Goal: Download file/media

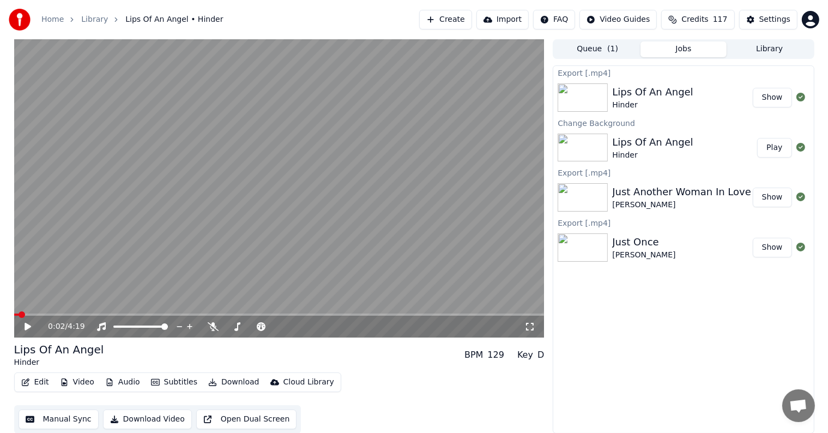
click at [772, 44] on button "Library" at bounding box center [770, 49] width 86 height 16
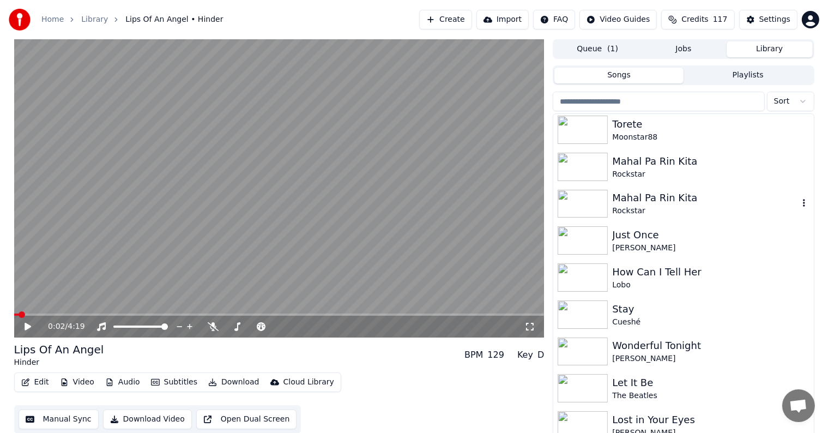
scroll to position [382, 0]
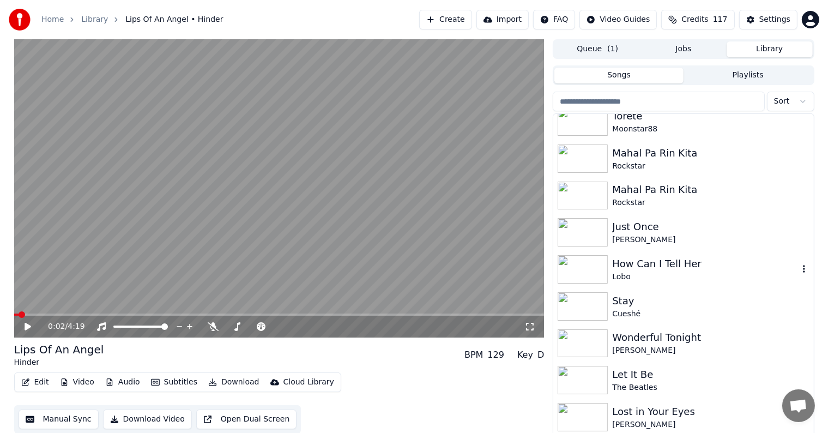
click at [741, 271] on div "How Can I Tell Her" at bounding box center [705, 263] width 186 height 15
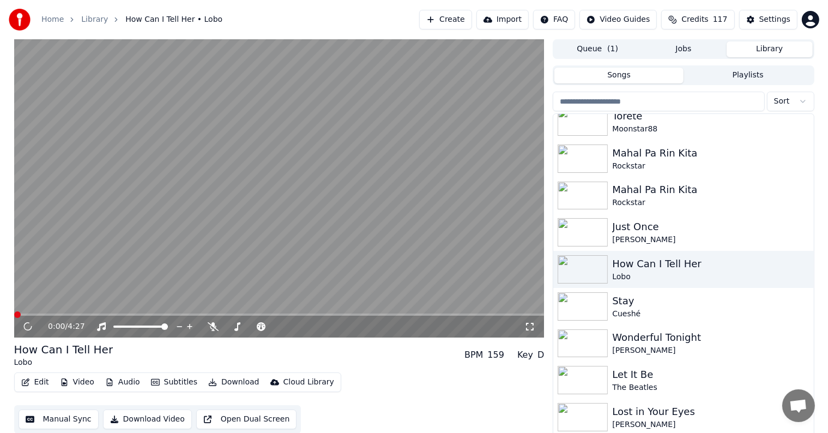
click at [289, 176] on video at bounding box center [279, 188] width 531 height 298
click at [70, 380] on button "Video" at bounding box center [77, 382] width 43 height 15
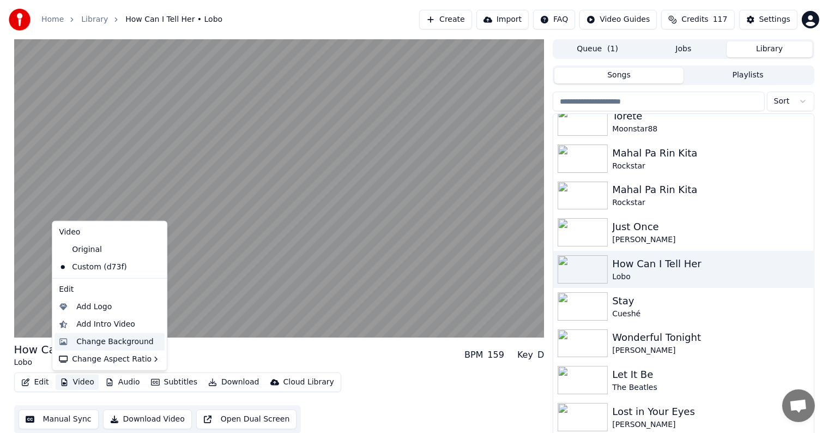
click at [117, 344] on div "Change Background" at bounding box center [114, 341] width 77 height 11
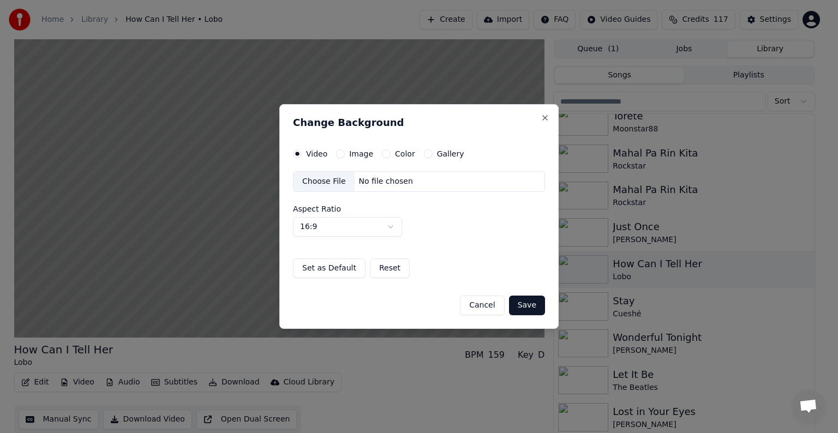
click at [342, 151] on button "Image" at bounding box center [340, 153] width 9 height 9
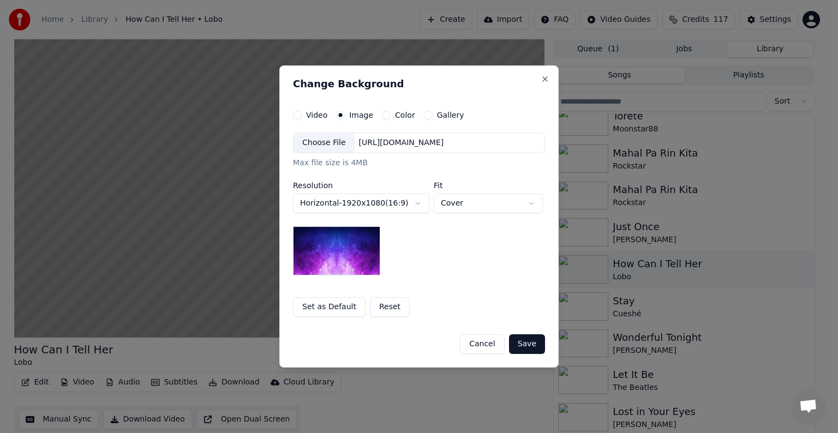
click at [329, 145] on div "Choose File" at bounding box center [323, 143] width 61 height 20
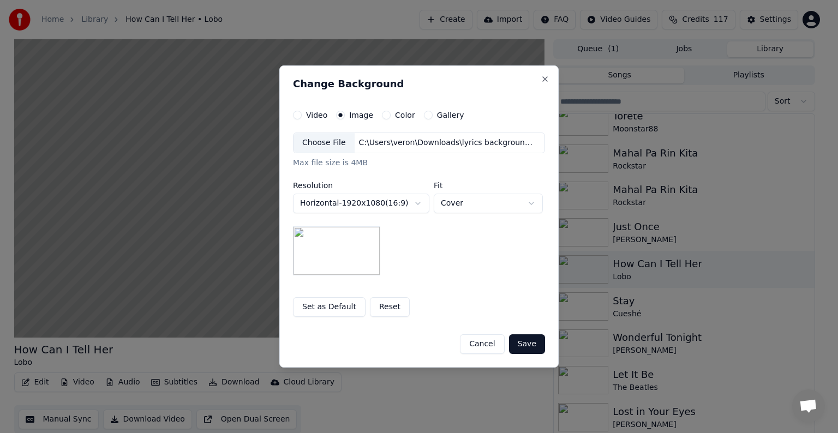
click at [523, 343] on button "Save" at bounding box center [527, 344] width 36 height 20
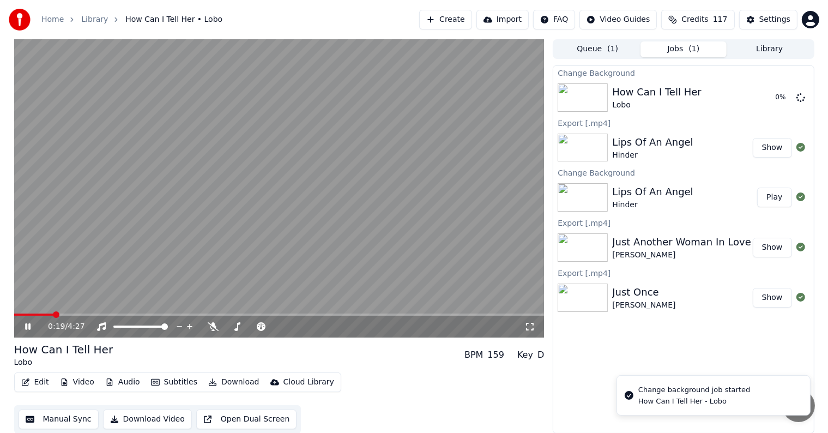
click at [297, 160] on video at bounding box center [279, 188] width 531 height 298
click at [765, 101] on button "Play" at bounding box center [775, 98] width 34 height 20
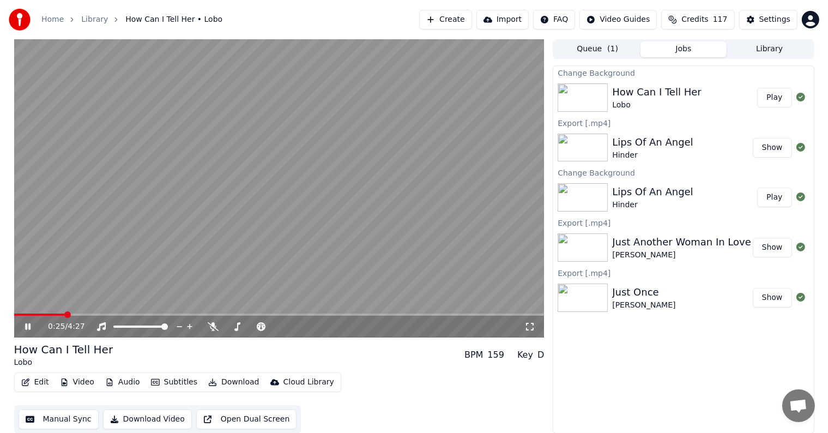
click at [73, 314] on span at bounding box center [279, 315] width 531 height 2
click at [87, 313] on video at bounding box center [279, 188] width 531 height 298
click at [92, 316] on div "0:30 / 4:27" at bounding box center [279, 327] width 531 height 22
click at [92, 315] on span at bounding box center [279, 315] width 531 height 2
click at [100, 315] on span at bounding box center [279, 315] width 531 height 2
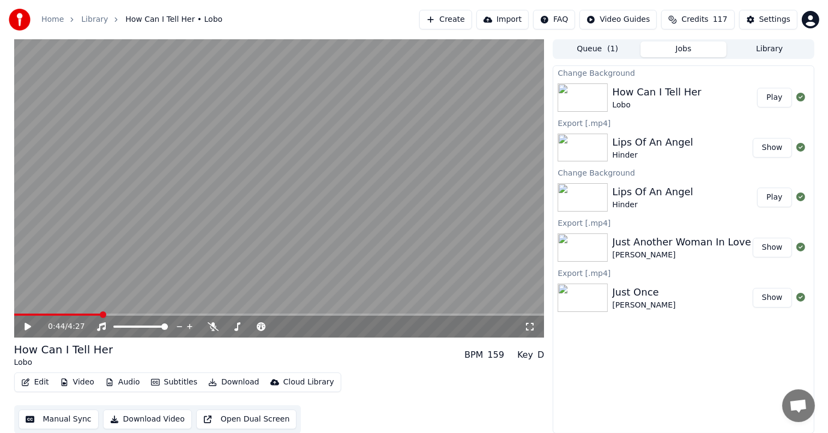
click at [106, 314] on span at bounding box center [103, 314] width 7 height 7
click at [122, 314] on span at bounding box center [279, 315] width 531 height 2
click at [131, 314] on span at bounding box center [279, 315] width 531 height 2
click at [142, 315] on span at bounding box center [279, 315] width 531 height 2
click at [159, 314] on span at bounding box center [279, 315] width 531 height 2
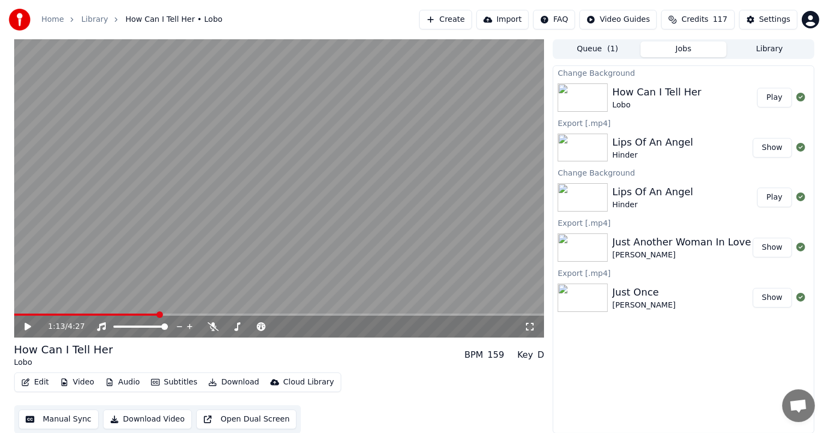
click at [166, 314] on span at bounding box center [279, 315] width 531 height 2
click at [177, 314] on span at bounding box center [279, 315] width 531 height 2
drag, startPoint x: 183, startPoint y: 312, endPoint x: 192, endPoint y: 312, distance: 9.3
click at [183, 312] on video at bounding box center [279, 188] width 531 height 298
click at [192, 312] on video at bounding box center [279, 188] width 531 height 298
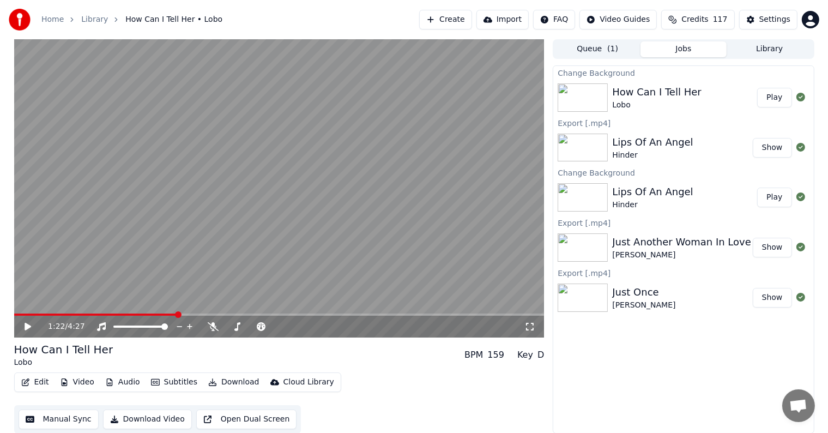
click at [193, 314] on span at bounding box center [279, 315] width 531 height 2
click at [203, 314] on span at bounding box center [279, 315] width 531 height 2
click at [218, 315] on span at bounding box center [279, 315] width 531 height 2
click at [231, 314] on span at bounding box center [279, 315] width 531 height 2
click at [253, 315] on span at bounding box center [279, 315] width 531 height 2
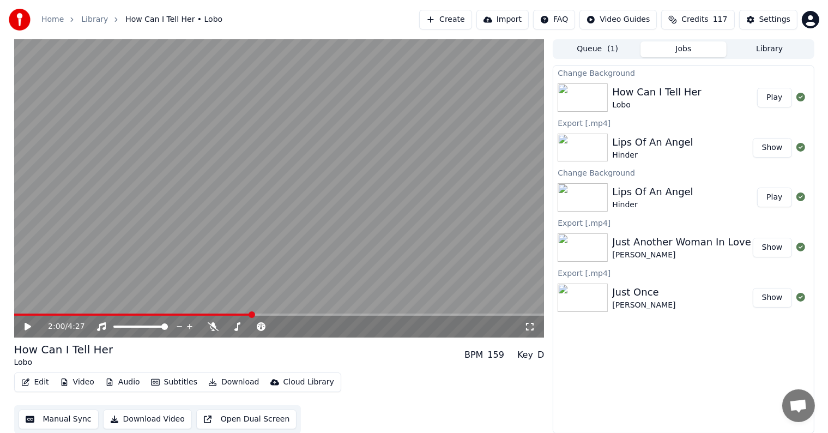
click at [261, 316] on div "2:00 / 4:27" at bounding box center [279, 327] width 531 height 22
drag, startPoint x: 271, startPoint y: 317, endPoint x: 279, endPoint y: 313, distance: 9.5
click at [273, 316] on div "2:00 / 4:27" at bounding box center [279, 327] width 531 height 22
click at [279, 313] on video at bounding box center [279, 188] width 531 height 298
click at [289, 312] on video at bounding box center [279, 188] width 531 height 298
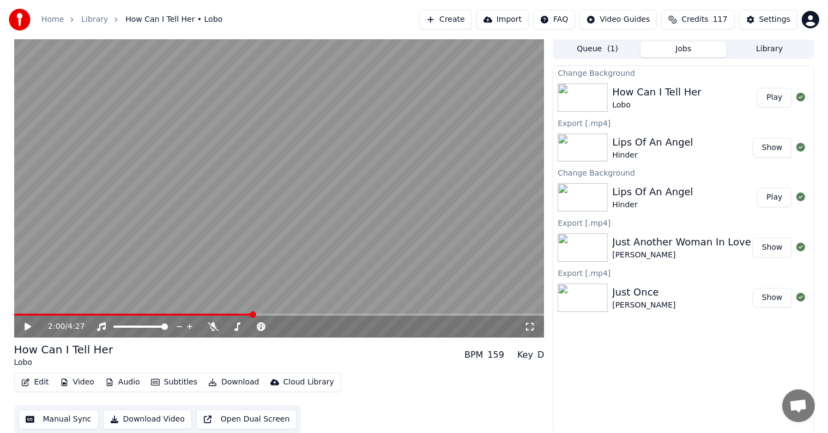
click at [272, 316] on div "2:00 / 4:27" at bounding box center [279, 327] width 531 height 22
click at [267, 316] on div "2:00 / 4:27" at bounding box center [279, 326] width 531 height 24
click at [267, 315] on span at bounding box center [279, 315] width 531 height 2
click at [278, 314] on span at bounding box center [279, 315] width 531 height 2
click at [284, 315] on span at bounding box center [279, 315] width 531 height 2
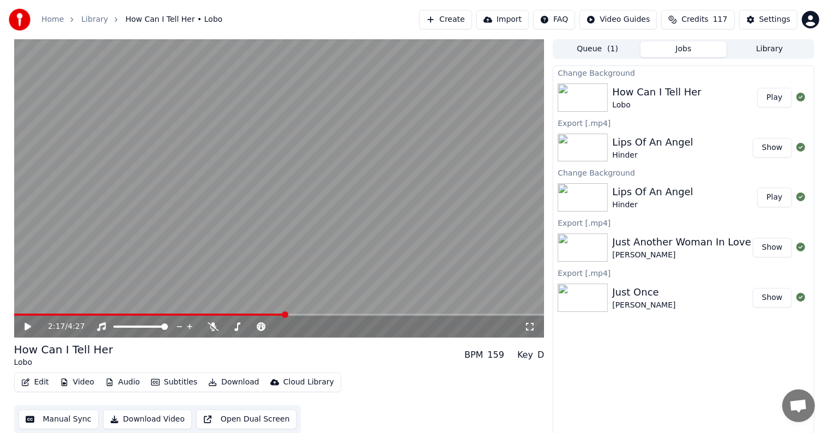
click at [293, 315] on span at bounding box center [279, 315] width 531 height 2
click at [287, 314] on span at bounding box center [150, 315] width 273 height 2
click at [295, 314] on span at bounding box center [279, 315] width 531 height 2
click at [303, 314] on span at bounding box center [279, 315] width 531 height 2
click at [60, 414] on button "Manual Sync" at bounding box center [59, 420] width 80 height 20
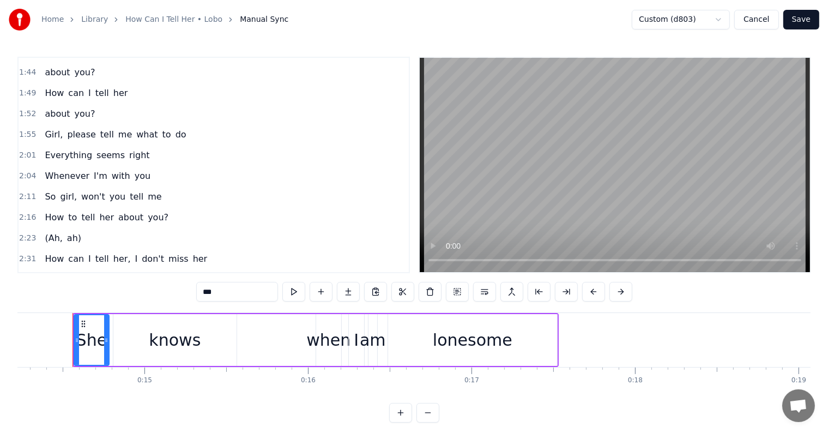
scroll to position [436, 0]
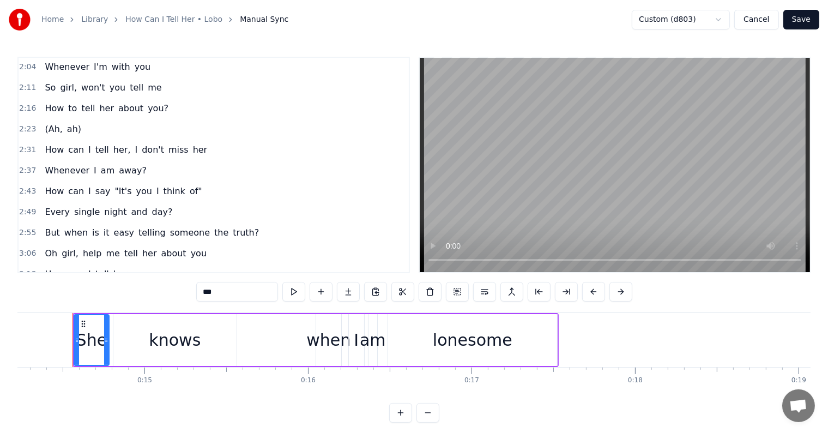
click at [225, 98] on div "2:16 How to tell her about you?" at bounding box center [214, 108] width 390 height 21
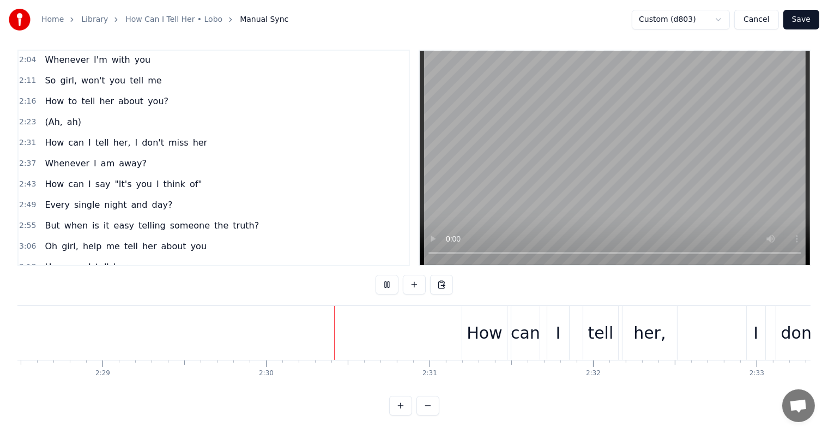
scroll to position [628, 0]
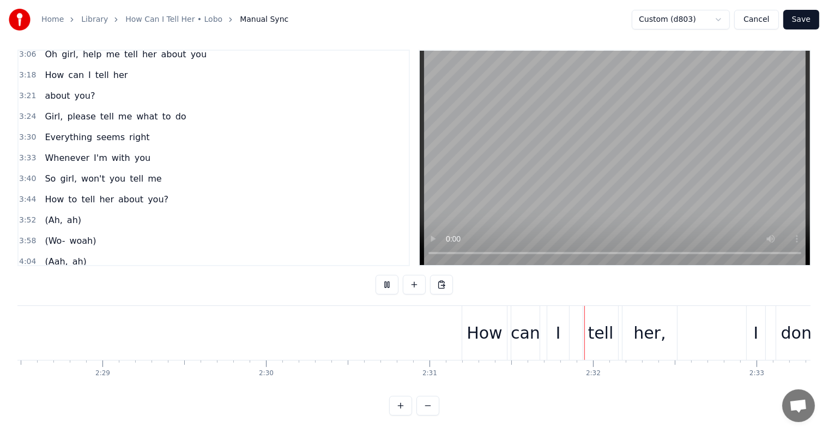
click at [175, 189] on div "3:44 How to tell her about you?" at bounding box center [214, 199] width 390 height 21
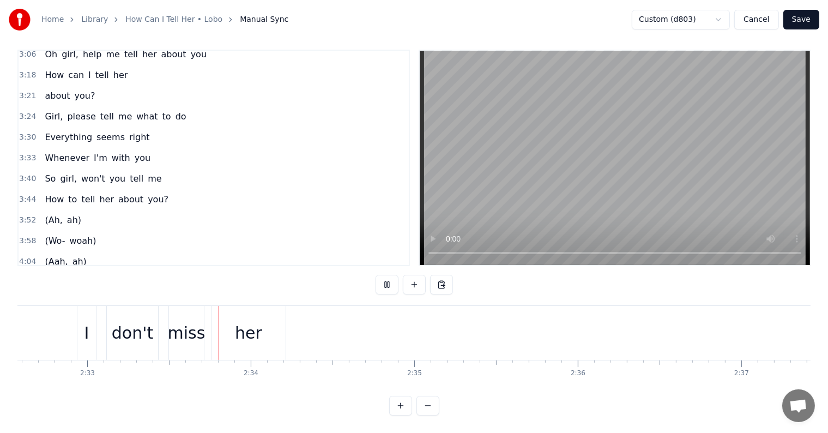
scroll to position [0, 24996]
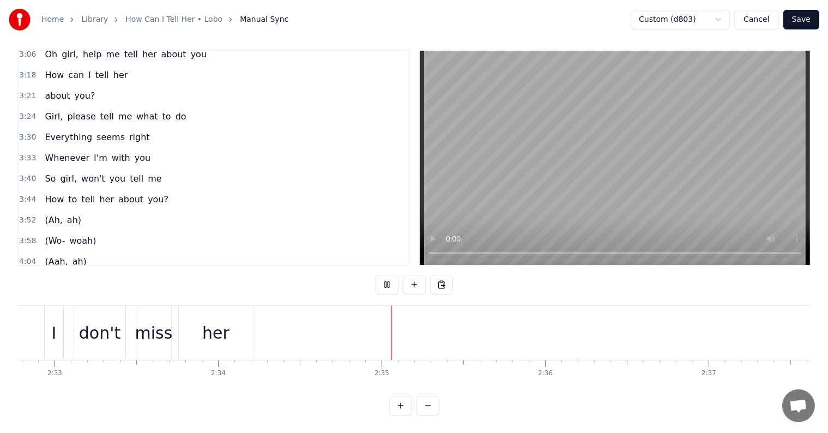
click at [117, 210] on div "3:52 (Ah, ah)" at bounding box center [214, 220] width 390 height 21
click at [169, 189] on div "3:44 How to tell her about you?" at bounding box center [214, 199] width 390 height 21
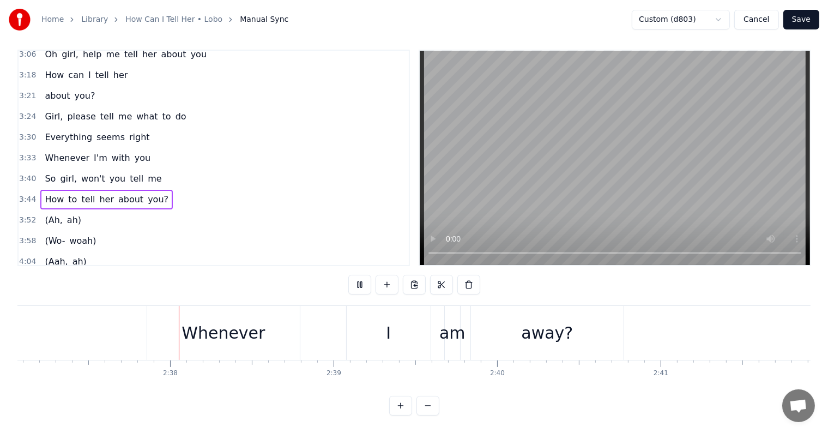
scroll to position [0, 25699]
click at [117, 193] on span "about" at bounding box center [130, 199] width 27 height 13
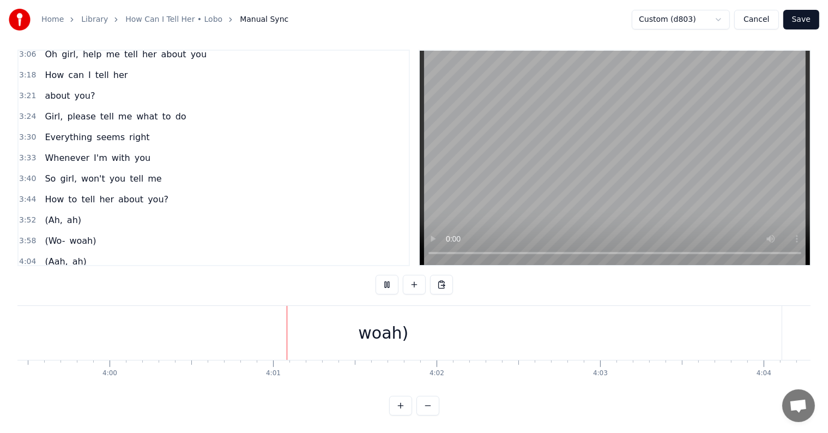
scroll to position [0, 39304]
click at [802, 23] on button "Save" at bounding box center [802, 20] width 36 height 20
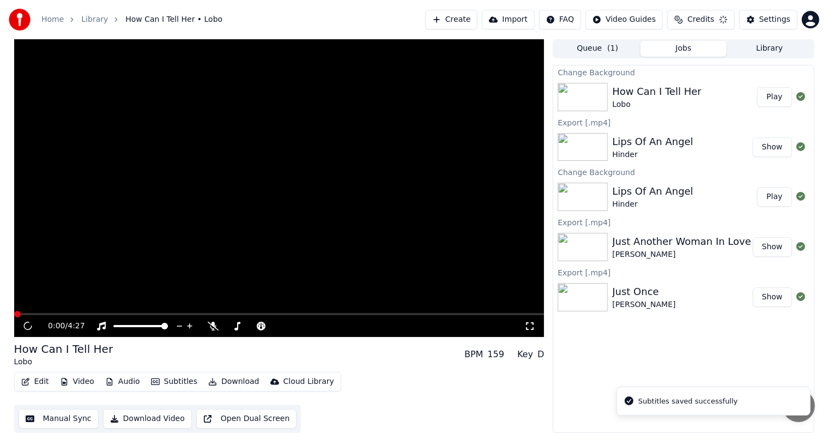
scroll to position [1, 0]
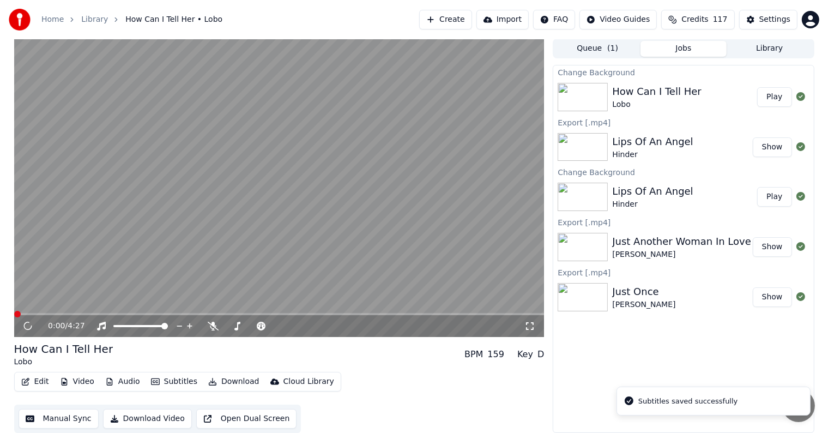
click at [236, 380] on button "Download" at bounding box center [234, 381] width 60 height 15
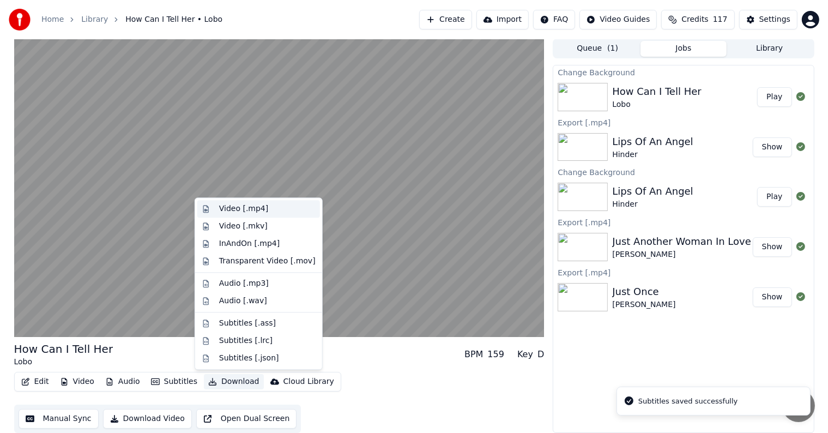
click at [251, 205] on div "Video [.mp4]" at bounding box center [243, 208] width 49 height 11
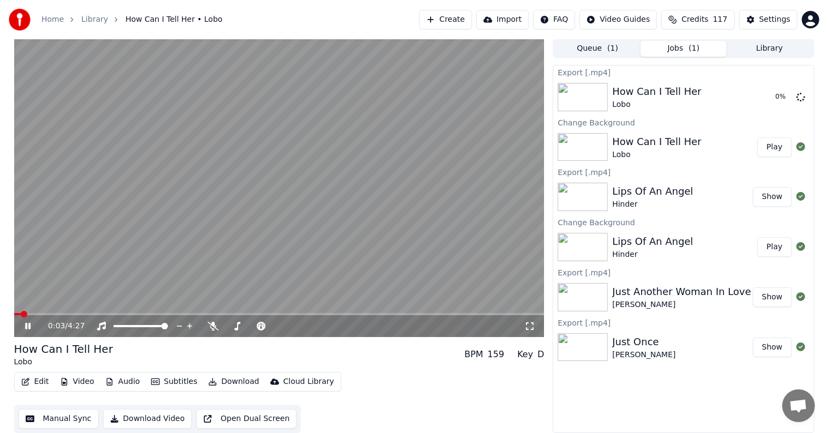
click at [27, 324] on icon at bounding box center [27, 326] width 5 height 7
click at [772, 35] on div "Home Library How Can I Tell Her • Lobo Create Import FAQ Video Guides Credits 1…" at bounding box center [414, 19] width 828 height 39
click at [766, 46] on button "Library" at bounding box center [770, 49] width 86 height 16
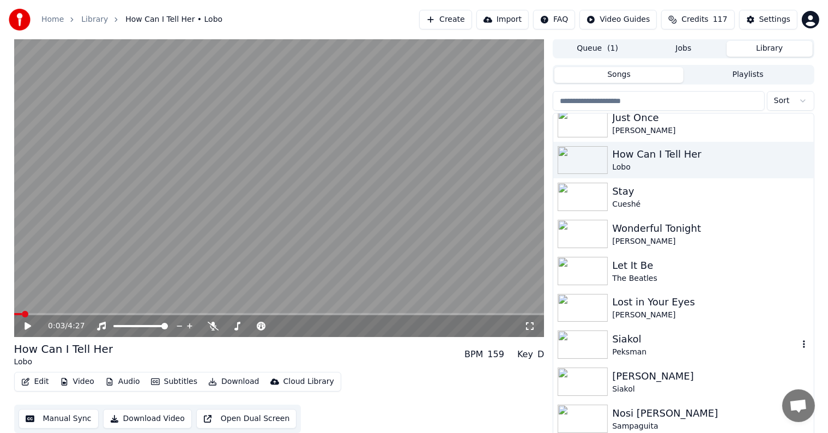
scroll to position [545, 0]
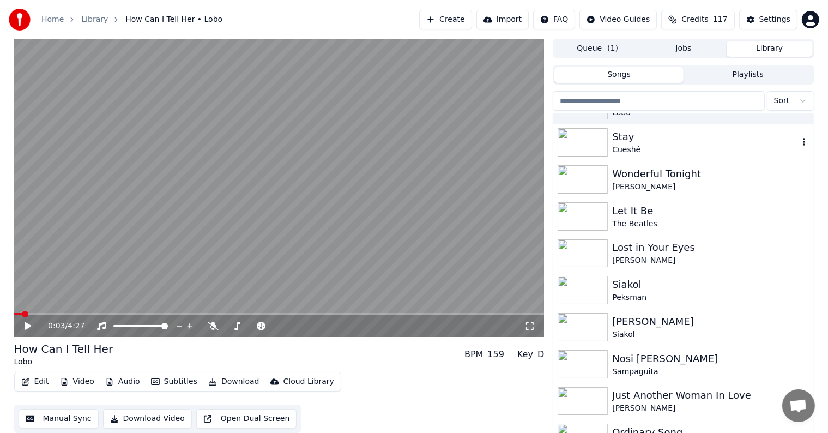
click at [630, 145] on div "Cueshé" at bounding box center [705, 150] width 186 height 11
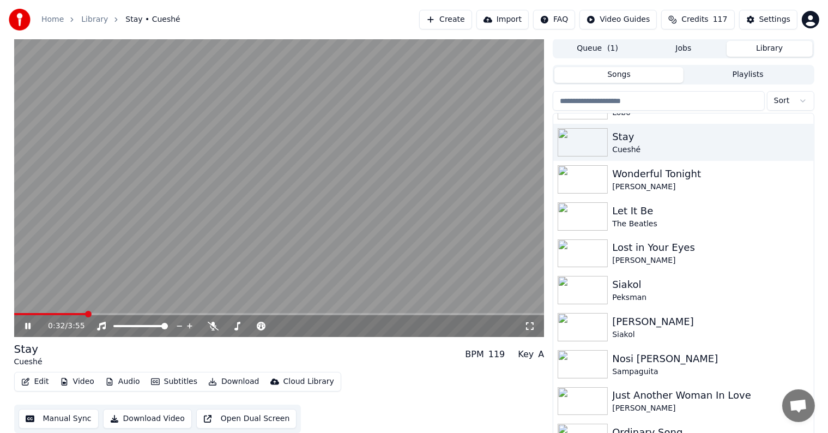
click at [21, 325] on div "0:32 / 3:55" at bounding box center [280, 326] width 522 height 11
click at [26, 328] on icon at bounding box center [27, 326] width 5 height 7
click at [14, 315] on span at bounding box center [17, 314] width 7 height 7
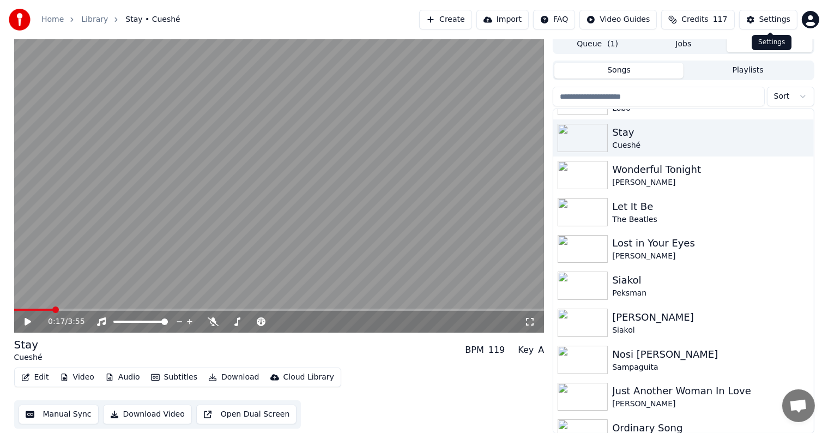
click at [786, 18] on div "Settings" at bounding box center [775, 19] width 31 height 11
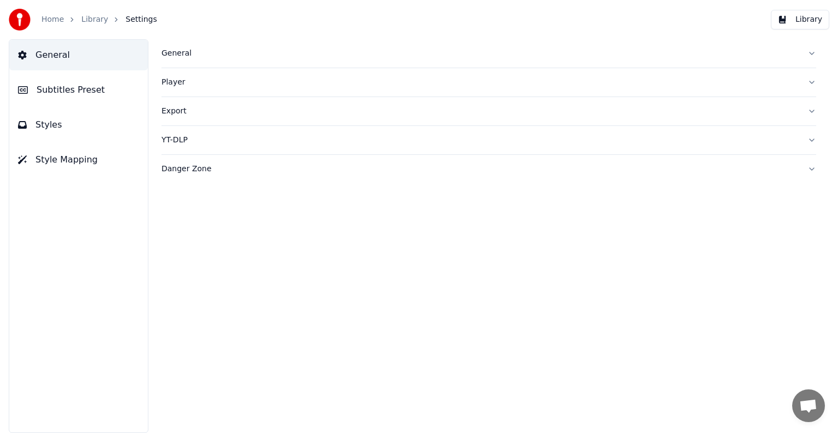
click at [95, 87] on span "Subtitles Preset" at bounding box center [71, 89] width 68 height 13
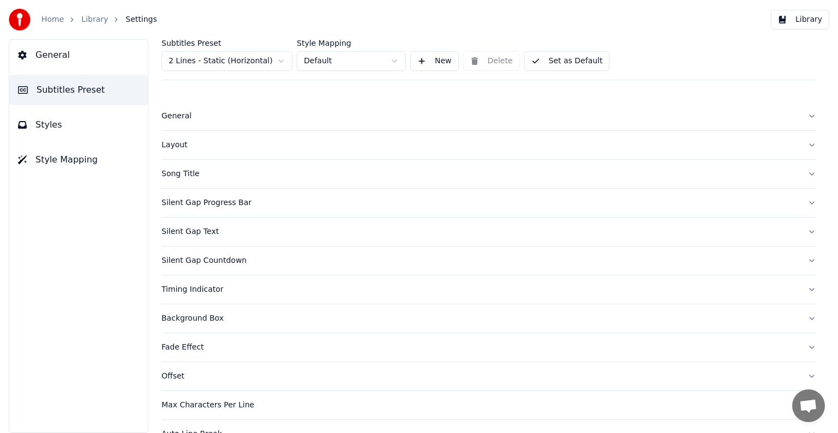
click at [235, 55] on html "Home Library Settings Library General Subtitles Preset Styles Style Mapping Sub…" at bounding box center [419, 216] width 838 height 433
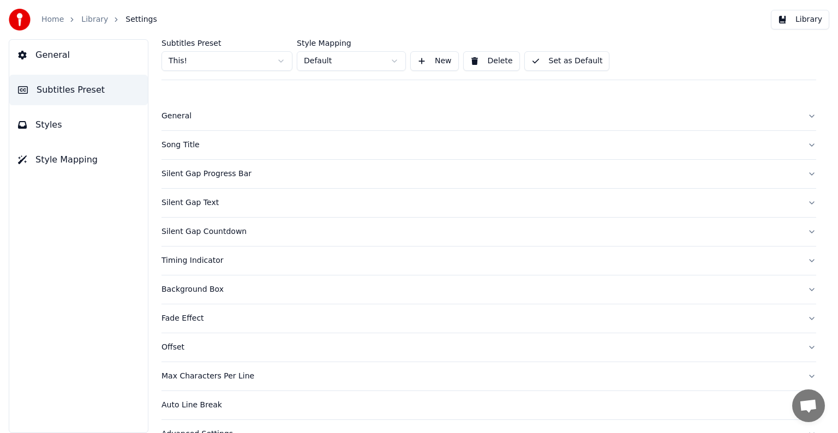
click at [186, 146] on div "Song Title" at bounding box center [479, 145] width 637 height 11
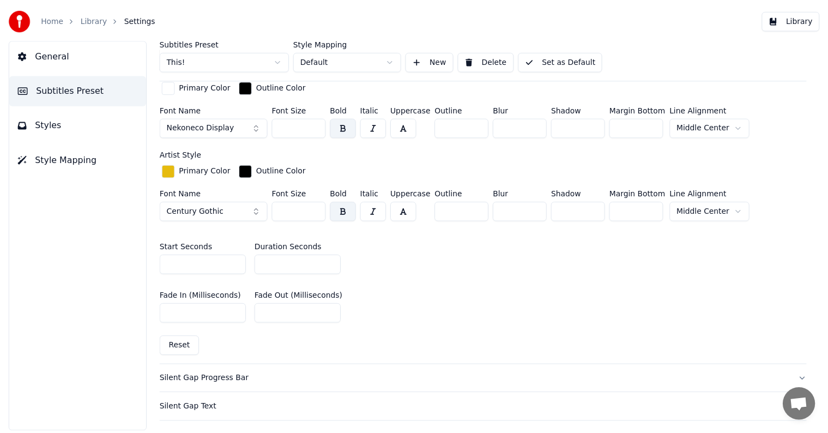
scroll to position [436, 0]
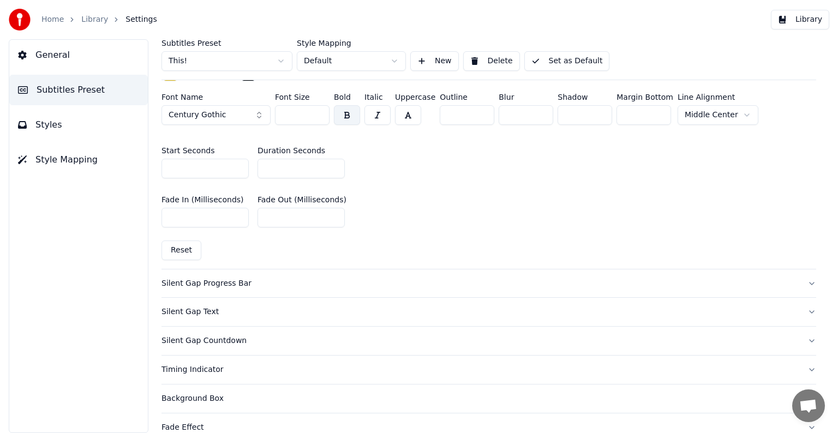
click at [331, 164] on input "*" at bounding box center [300, 169] width 87 height 20
click at [331, 164] on input "**" at bounding box center [300, 169] width 87 height 20
type input "**"
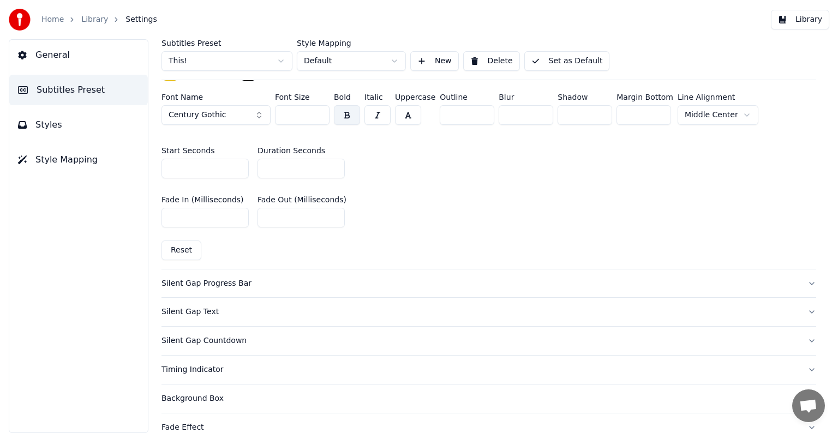
click at [333, 164] on input "**" at bounding box center [300, 169] width 87 height 20
click at [542, 62] on button "Set as Default" at bounding box center [567, 61] width 86 height 20
click at [89, 21] on link "Library" at bounding box center [94, 19] width 27 height 11
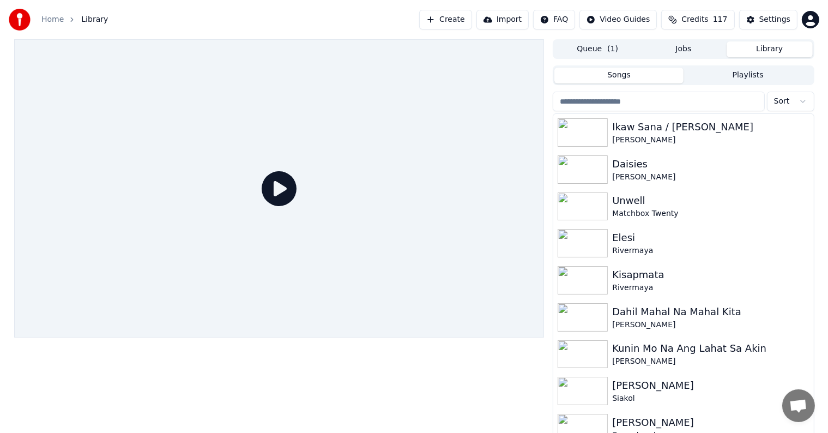
click at [652, 101] on input "search" at bounding box center [659, 102] width 212 height 20
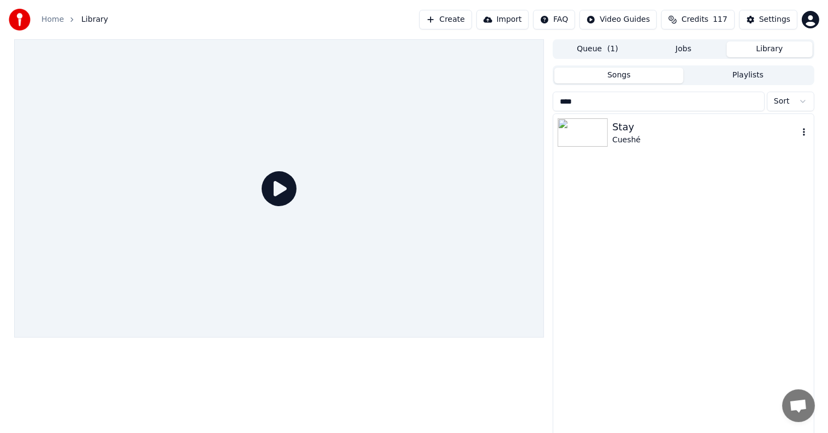
type input "****"
click at [676, 133] on div "Stay" at bounding box center [705, 126] width 186 height 15
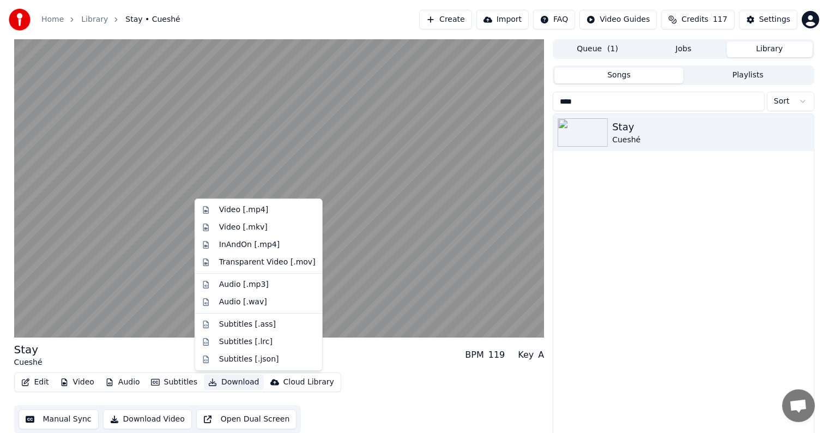
click at [228, 382] on button "Download" at bounding box center [234, 382] width 60 height 15
click at [273, 209] on div "Video [.mp4]" at bounding box center [267, 210] width 97 height 11
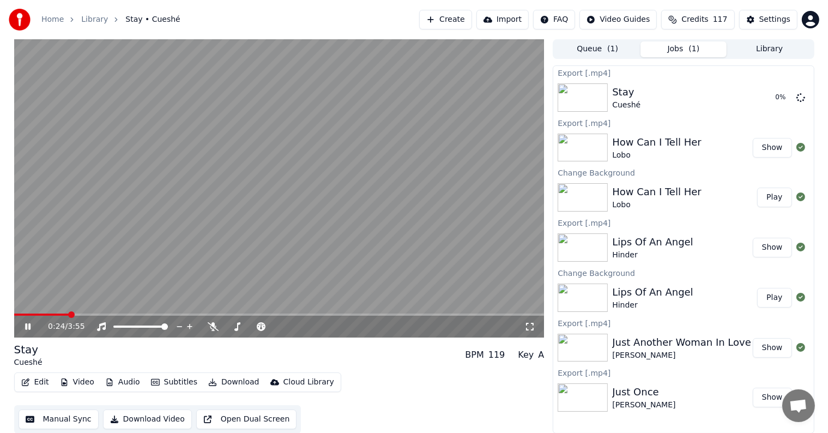
click at [25, 327] on icon at bounding box center [27, 326] width 5 height 7
click at [771, 45] on button "Library" at bounding box center [770, 49] width 86 height 16
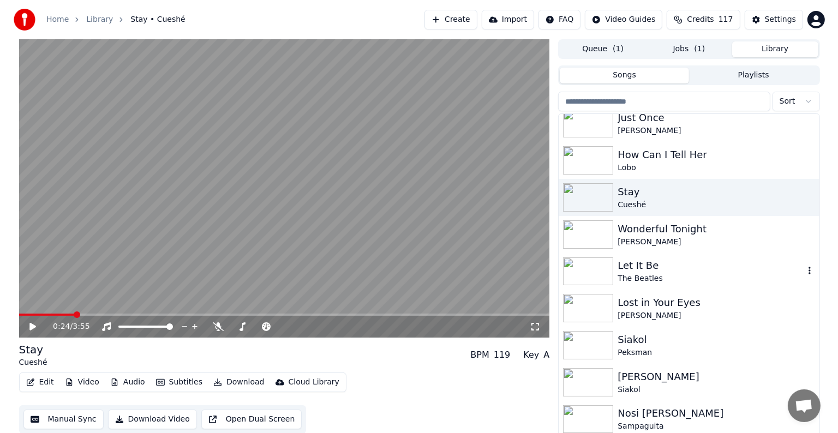
scroll to position [600, 0]
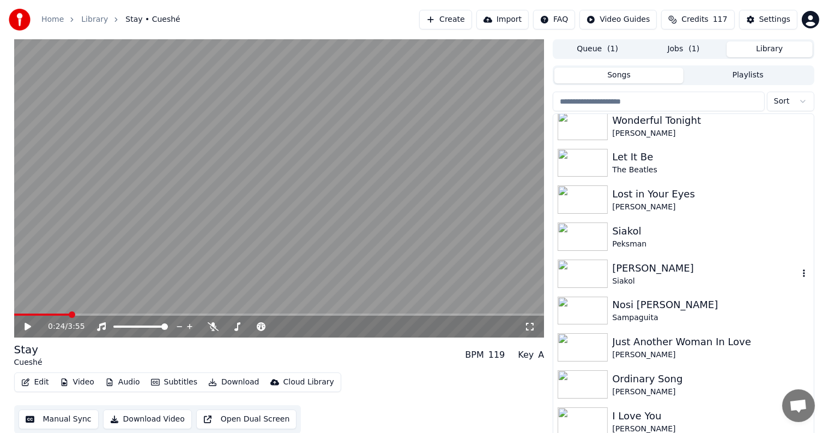
click at [638, 273] on div "[PERSON_NAME]" at bounding box center [705, 268] width 186 height 15
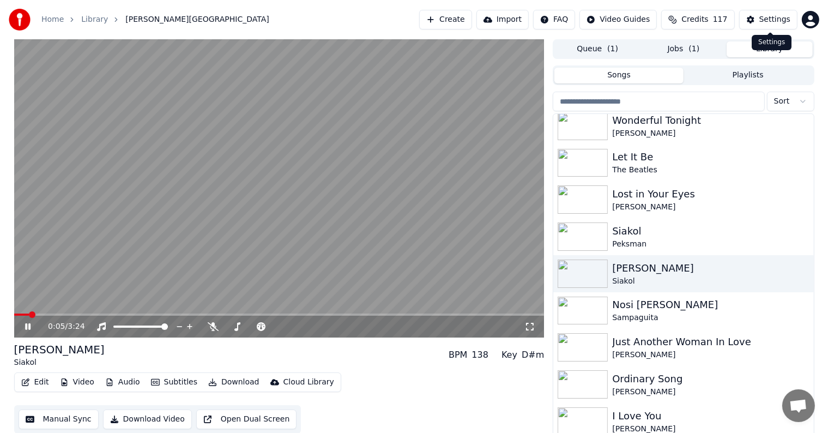
click at [765, 21] on div "Settings" at bounding box center [775, 19] width 31 height 11
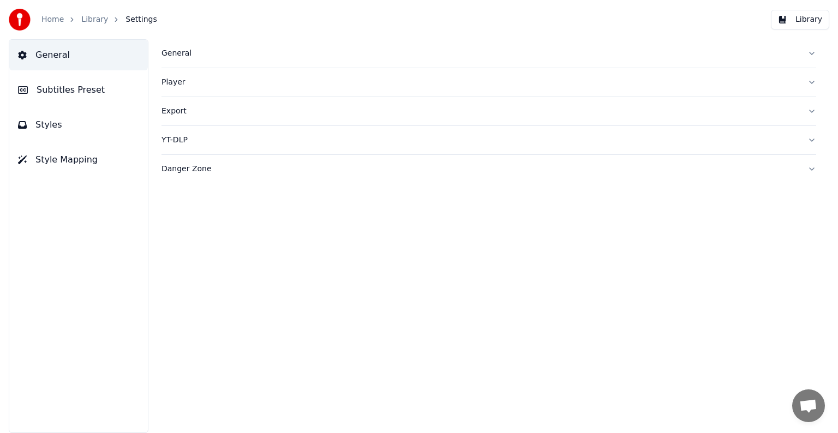
click at [59, 91] on span "Subtitles Preset" at bounding box center [71, 89] width 68 height 13
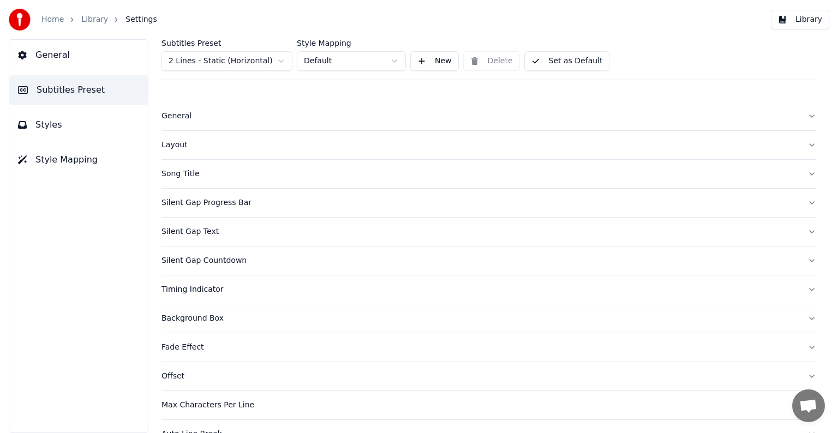
click at [191, 59] on html "Home Library Settings Library General Subtitles Preset Styles Style Mapping Sub…" at bounding box center [419, 216] width 838 height 433
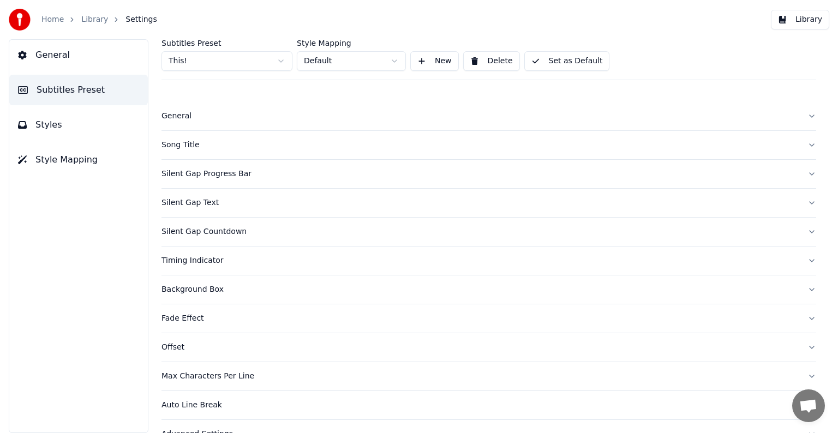
click at [188, 144] on div "Song Title" at bounding box center [479, 145] width 637 height 11
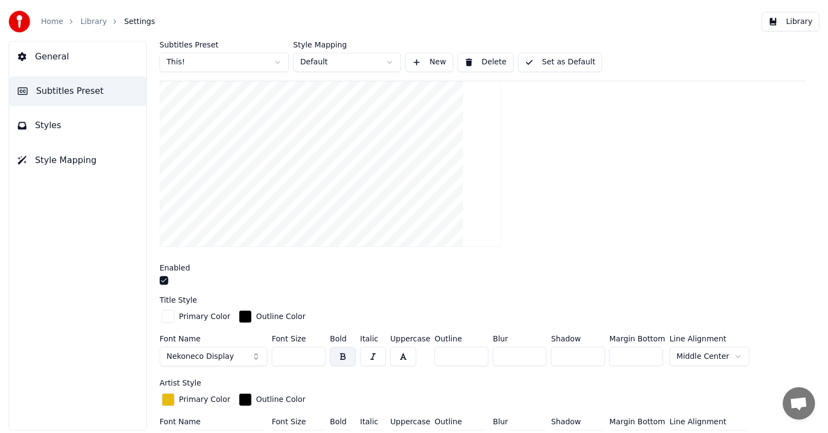
scroll to position [164, 0]
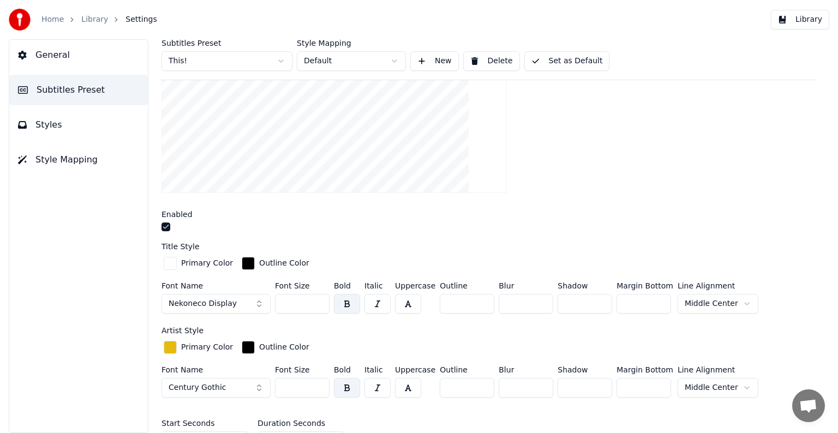
drag, startPoint x: 281, startPoint y: 304, endPoint x: 305, endPoint y: 302, distance: 24.6
click at [305, 302] on input "***" at bounding box center [302, 304] width 55 height 20
type input "***"
click at [565, 53] on button "Set as Default" at bounding box center [567, 61] width 86 height 20
click at [89, 17] on link "Library" at bounding box center [94, 19] width 27 height 11
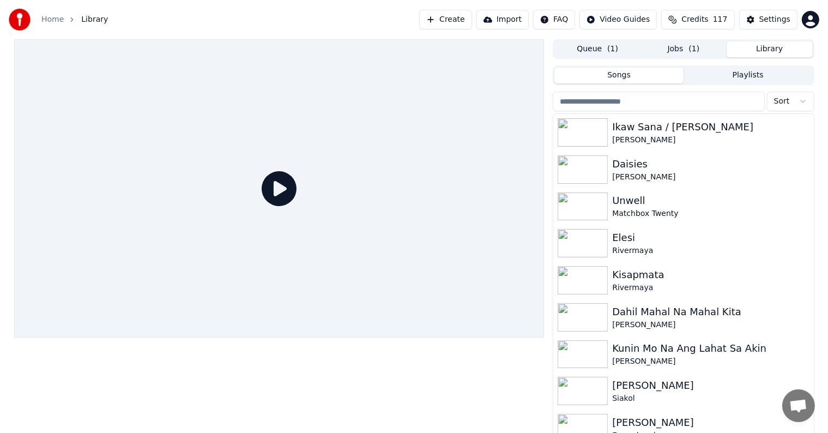
click at [622, 103] on input "search" at bounding box center [659, 102] width 212 height 20
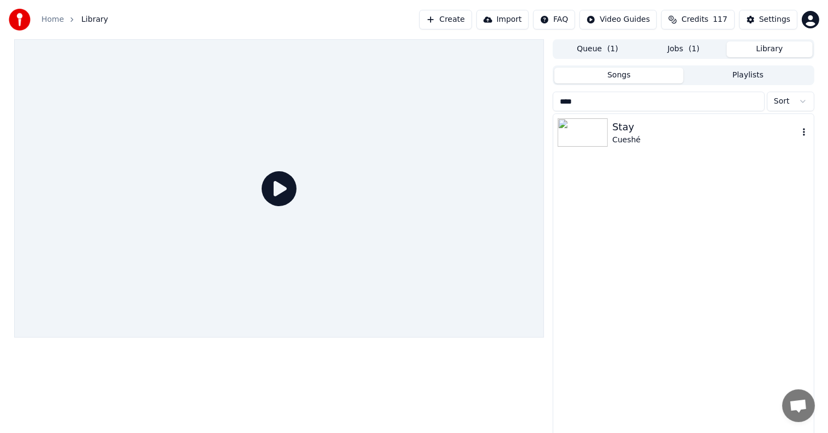
type input "****"
click at [617, 133] on div "Stay" at bounding box center [705, 126] width 186 height 15
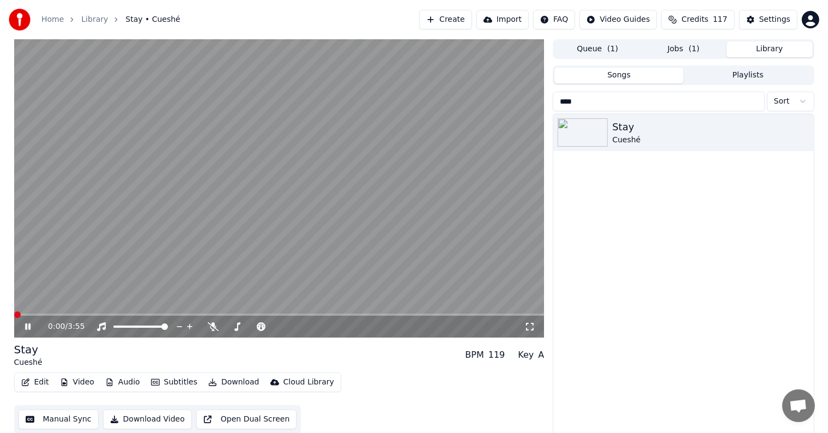
click at [229, 378] on button "Download" at bounding box center [234, 382] width 60 height 15
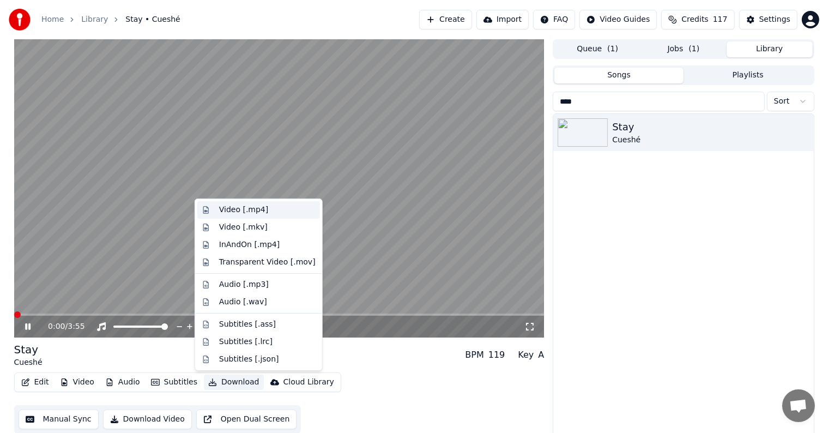
click at [223, 214] on div "Video [.mp4]" at bounding box center [243, 210] width 49 height 11
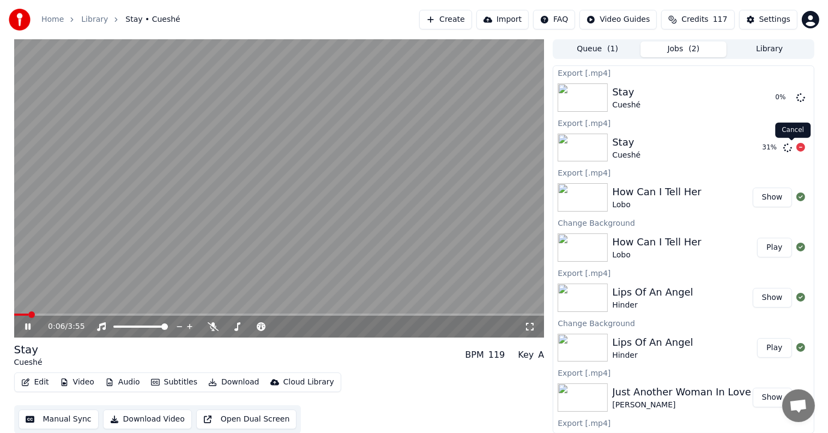
click at [797, 149] on icon at bounding box center [801, 147] width 9 height 9
click at [765, 48] on button "Library" at bounding box center [770, 49] width 86 height 16
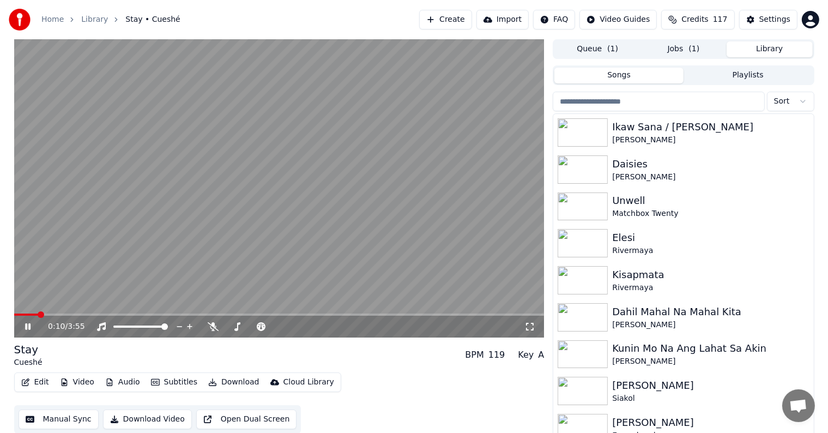
click at [646, 102] on input "search" at bounding box center [659, 102] width 212 height 20
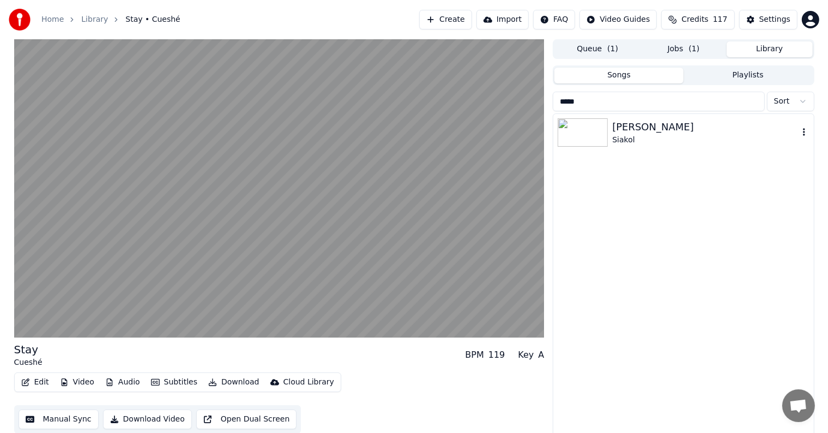
type input "*****"
click at [637, 127] on div "[PERSON_NAME]" at bounding box center [705, 126] width 186 height 15
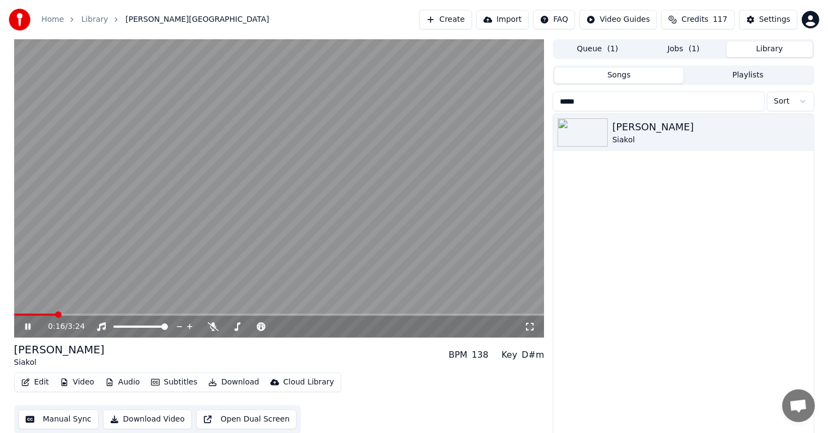
click at [55, 314] on span at bounding box center [279, 315] width 531 height 2
click at [85, 314] on span at bounding box center [279, 315] width 531 height 2
click at [93, 314] on span at bounding box center [279, 315] width 531 height 2
click at [105, 314] on span at bounding box center [279, 315] width 531 height 2
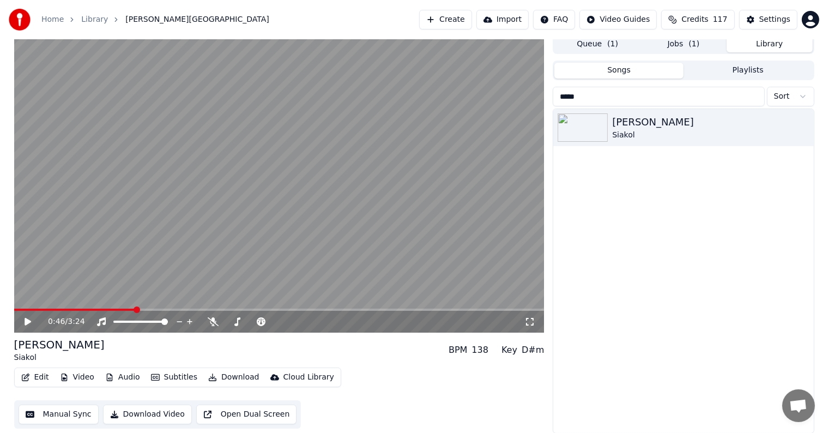
click at [119, 308] on video at bounding box center [279, 183] width 531 height 298
click at [120, 310] on span at bounding box center [67, 310] width 106 height 2
click at [783, 13] on button "Settings" at bounding box center [769, 20] width 58 height 20
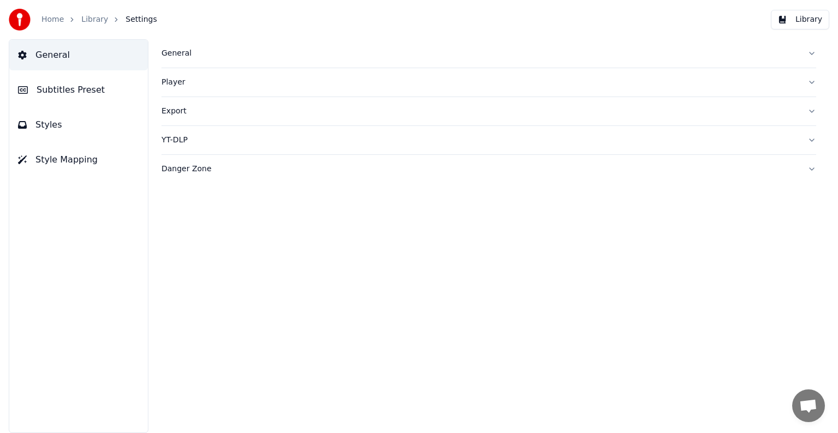
click at [57, 90] on span "Subtitles Preset" at bounding box center [71, 89] width 68 height 13
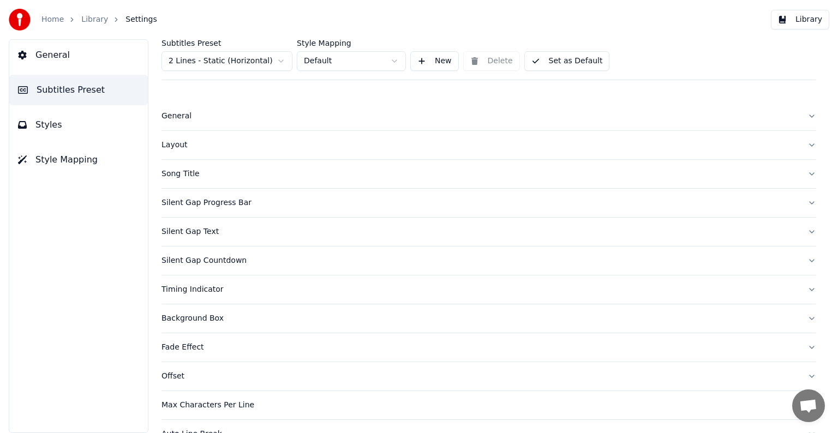
click at [232, 61] on html "Home Library Settings Library General Subtitles Preset Styles Style Mapping Sub…" at bounding box center [419, 216] width 838 height 433
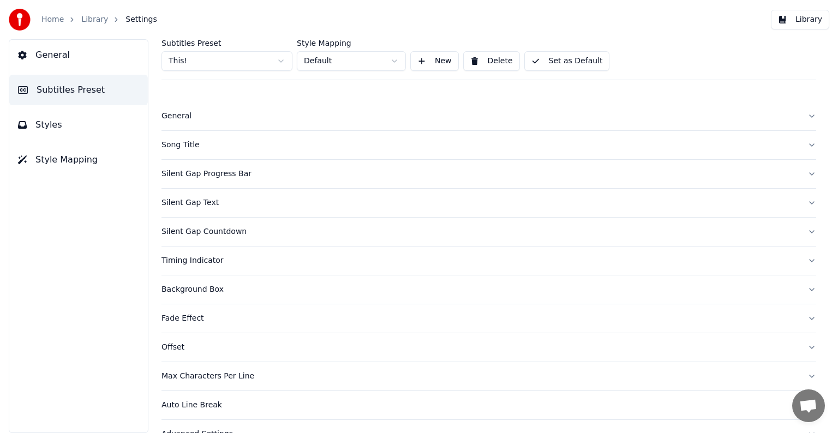
click at [177, 143] on div "Song Title" at bounding box center [479, 145] width 637 height 11
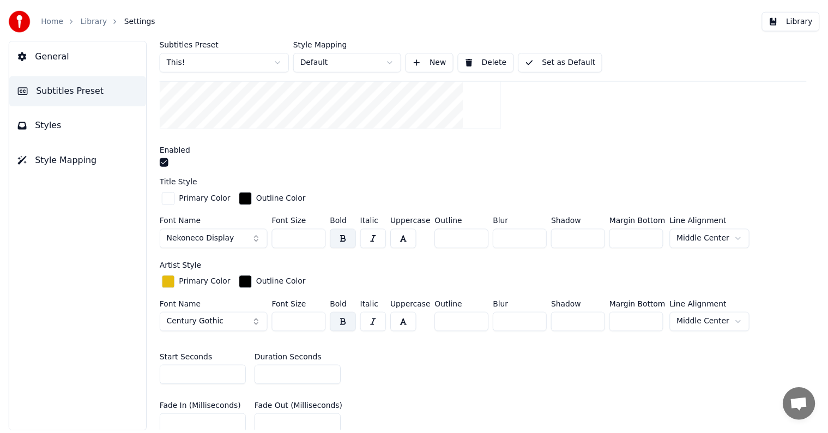
scroll to position [273, 0]
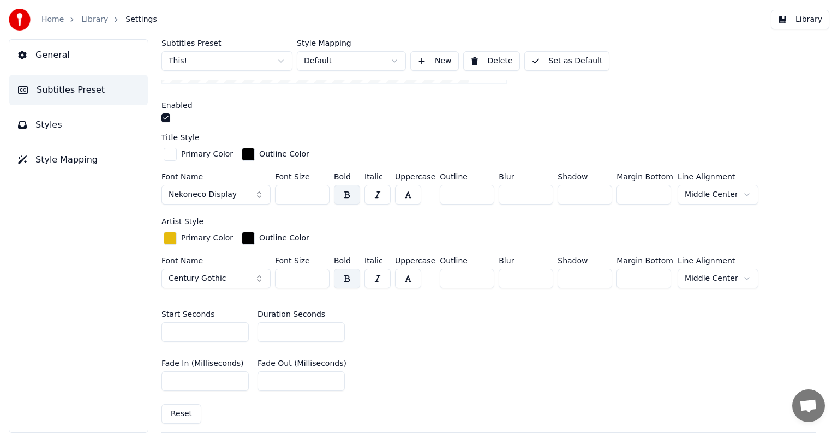
drag, startPoint x: 281, startPoint y: 334, endPoint x: 204, endPoint y: 333, distance: 77.5
click at [205, 333] on div "Start Seconds * Duration Seconds **" at bounding box center [488, 326] width 654 height 49
type input "**"
click at [576, 55] on button "Set as Default" at bounding box center [567, 61] width 86 height 20
click at [81, 15] on link "Library" at bounding box center [94, 19] width 27 height 11
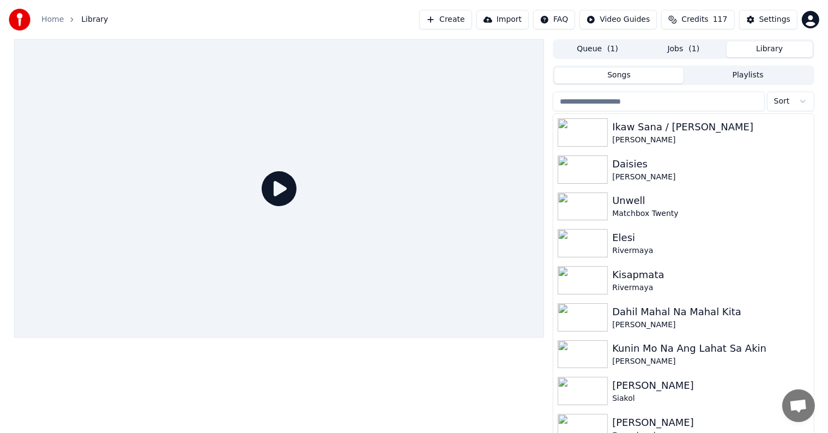
click at [635, 96] on input "search" at bounding box center [659, 102] width 212 height 20
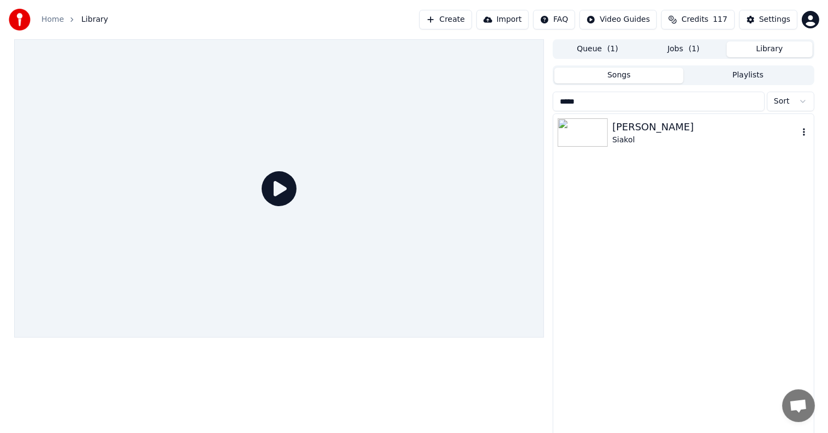
type input "*****"
click at [645, 129] on div "[PERSON_NAME]" at bounding box center [705, 126] width 186 height 15
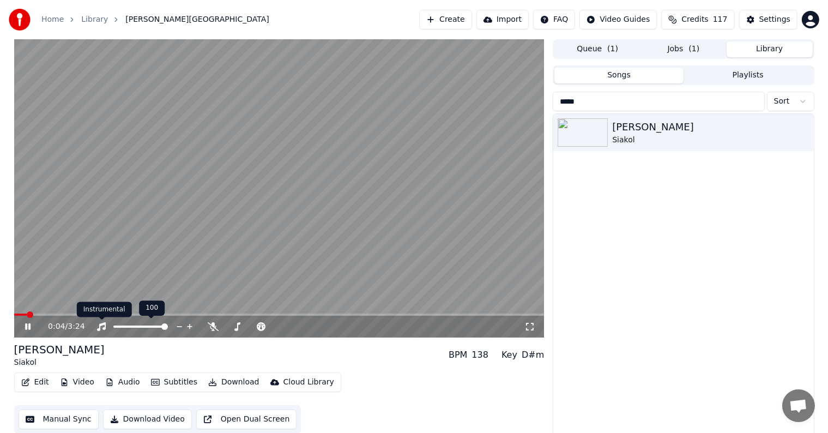
click at [76, 315] on span at bounding box center [279, 315] width 531 height 2
click at [96, 313] on video at bounding box center [279, 188] width 531 height 298
click at [100, 315] on span at bounding box center [279, 315] width 531 height 2
click at [28, 325] on icon at bounding box center [28, 327] width 7 height 8
click at [113, 314] on span at bounding box center [279, 315] width 531 height 2
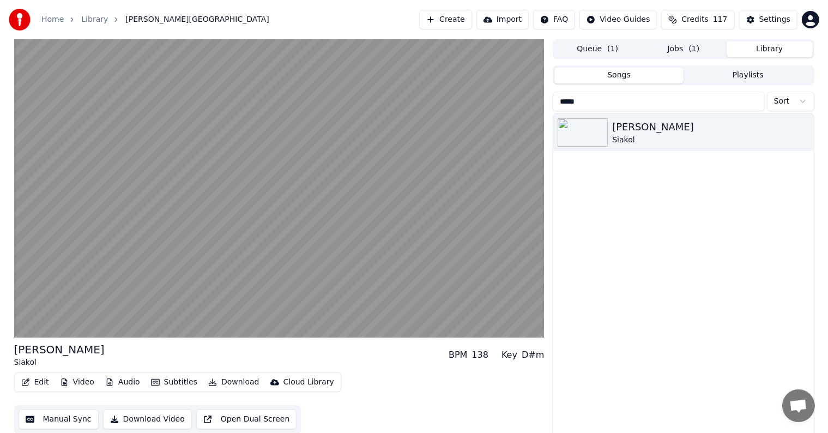
click at [225, 385] on button "Download" at bounding box center [234, 382] width 60 height 15
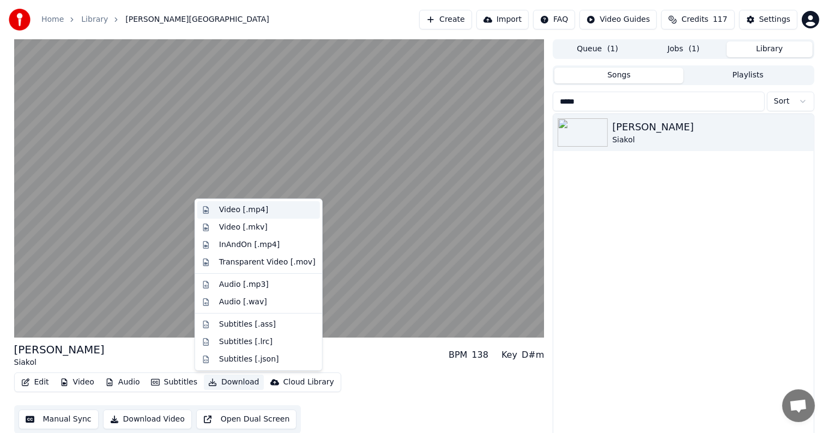
click at [243, 213] on div "Video [.mp4]" at bounding box center [243, 210] width 49 height 11
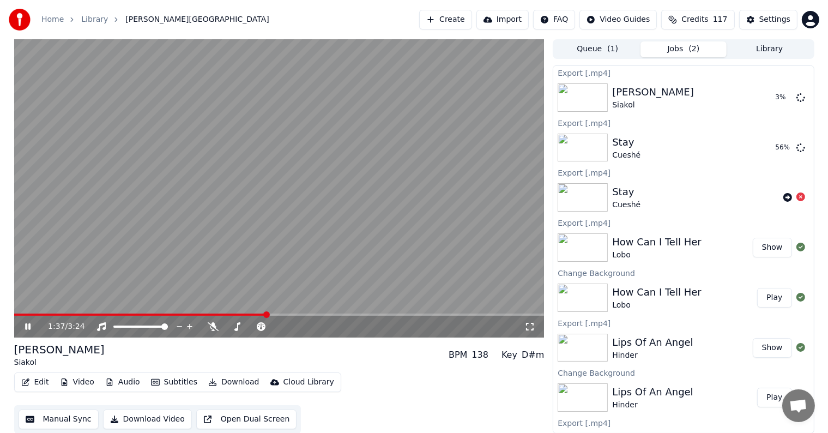
click at [26, 325] on icon at bounding box center [27, 326] width 5 height 7
